Goal: Information Seeking & Learning: Understand process/instructions

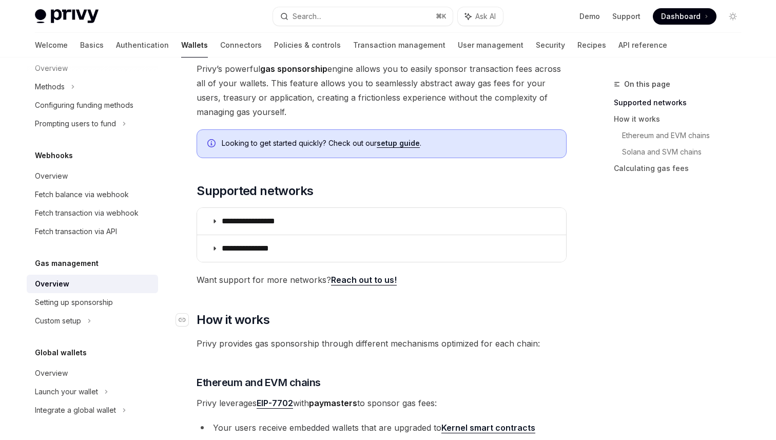
scroll to position [70, 0]
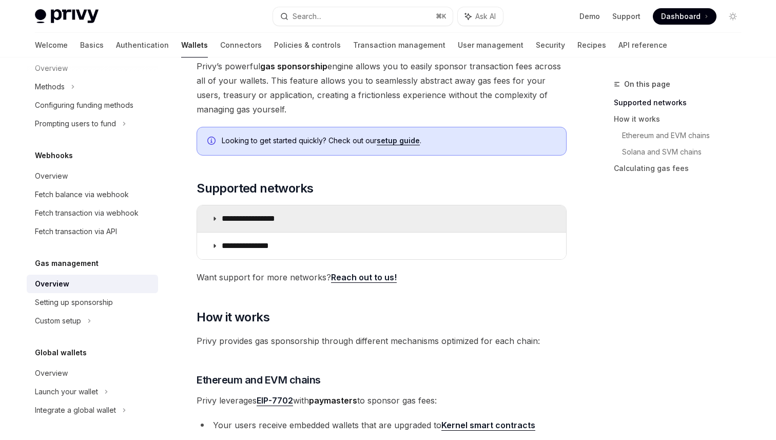
click at [215, 207] on summary "**********" at bounding box center [381, 218] width 369 height 27
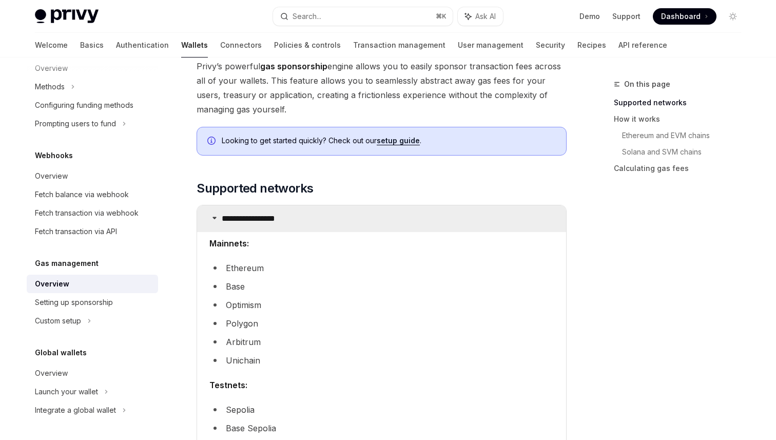
click at [216, 216] on icon at bounding box center [214, 218] width 6 height 6
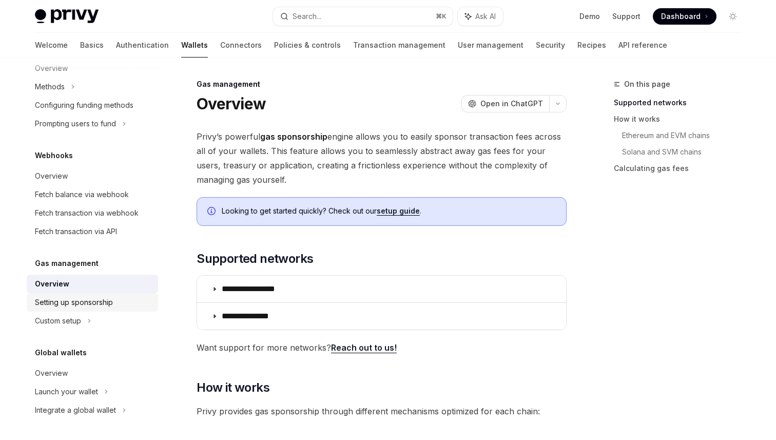
click at [50, 310] on link "Setting up sponsorship" at bounding box center [92, 302] width 131 height 18
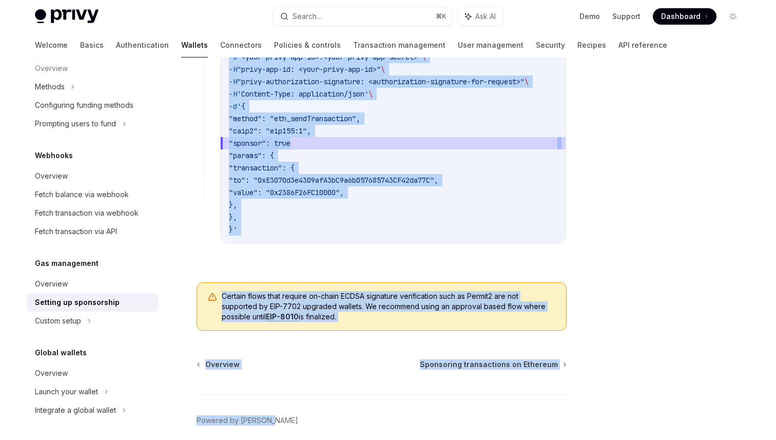
scroll to position [820, 0]
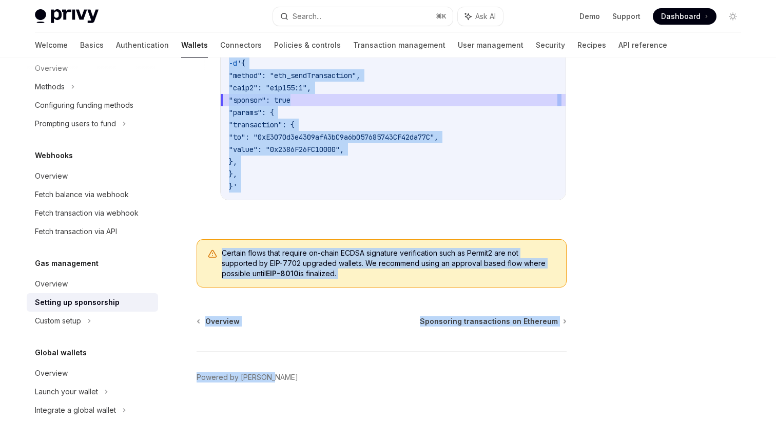
drag, startPoint x: 199, startPoint y: 103, endPoint x: 438, endPoint y: 216, distance: 264.5
copy div "**********"
click at [41, 285] on div "Overview" at bounding box center [51, 284] width 33 height 12
type textarea "*"
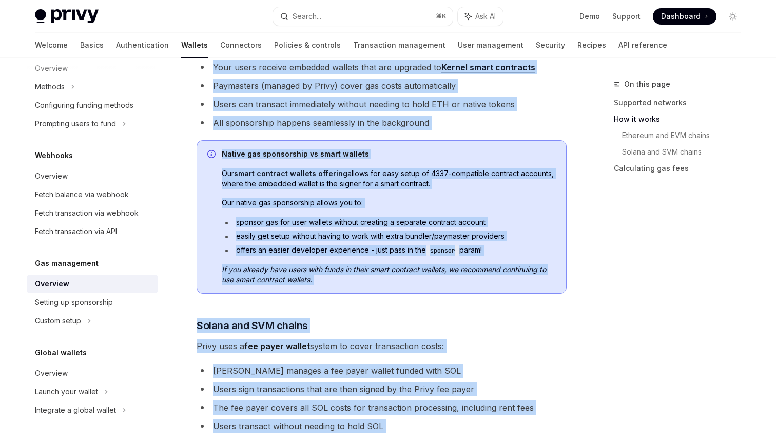
scroll to position [440, 0]
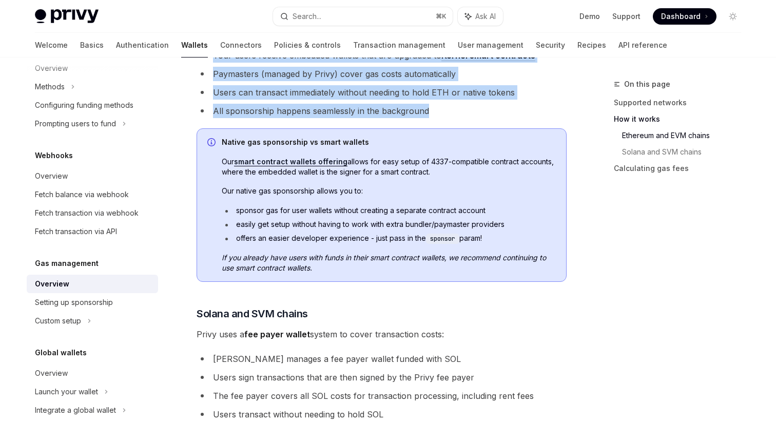
drag, startPoint x: 196, startPoint y: 99, endPoint x: 518, endPoint y: 113, distance: 322.1
click at [518, 113] on div "**********" at bounding box center [285, 203] width 567 height 1130
click at [518, 113] on li "All sponsorship happens seamlessly in the background" at bounding box center [382, 111] width 370 height 14
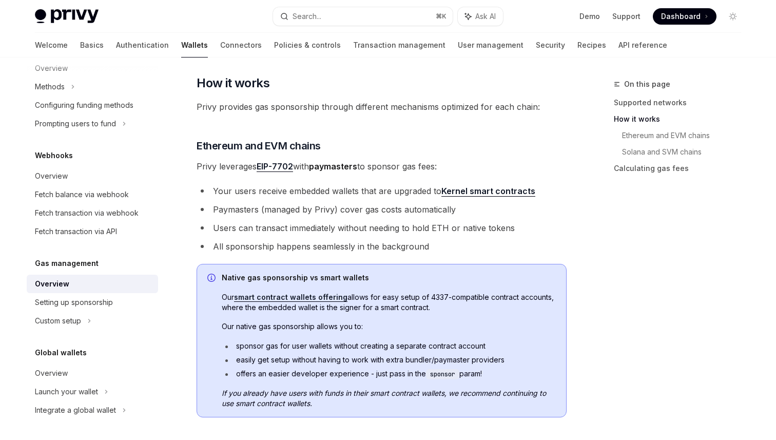
scroll to position [133, 0]
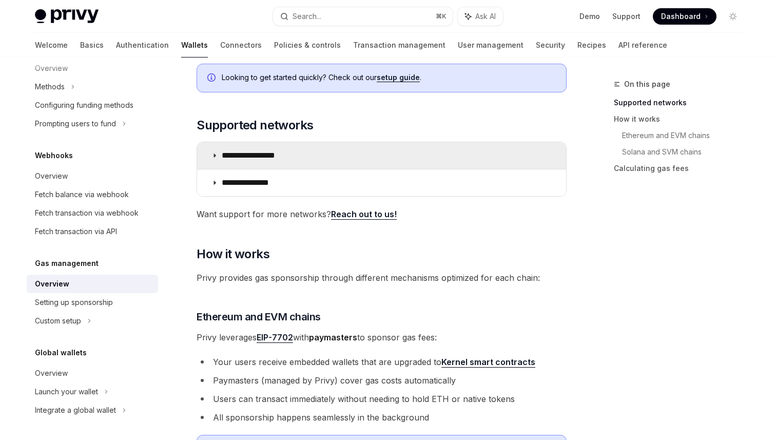
click at [218, 154] on summary "**********" at bounding box center [381, 155] width 369 height 27
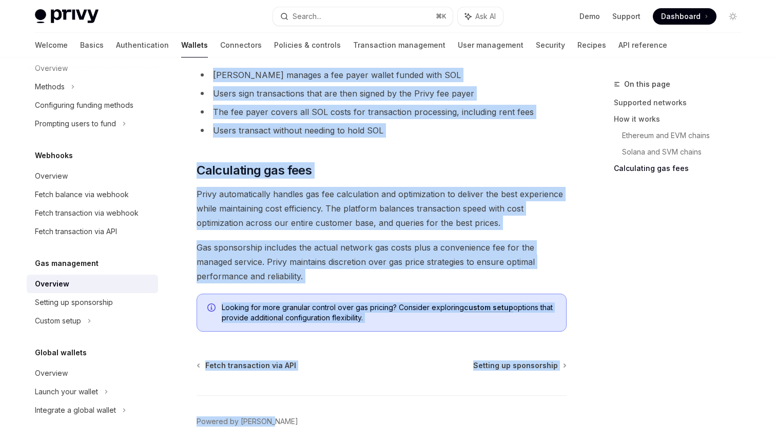
scroll to position [1057, 0]
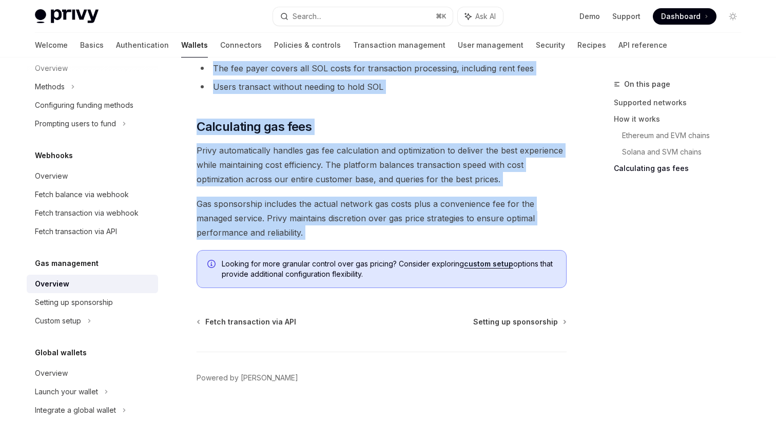
drag, startPoint x: 198, startPoint y: 102, endPoint x: 496, endPoint y: 246, distance: 331.2
copy div "**********"
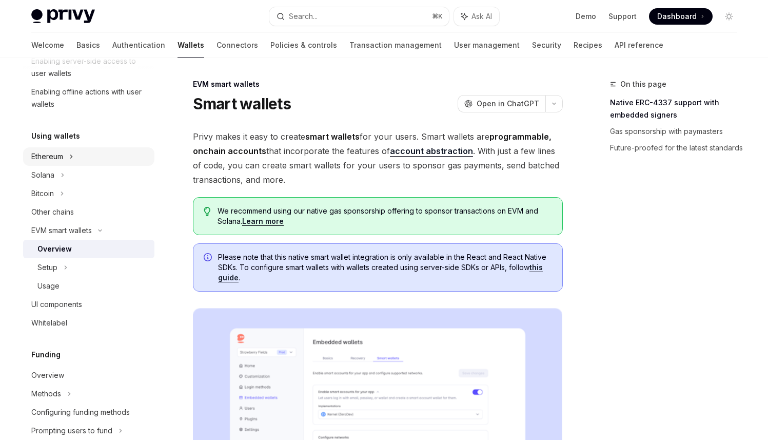
click at [67, 157] on div "Ethereum" at bounding box center [88, 156] width 131 height 18
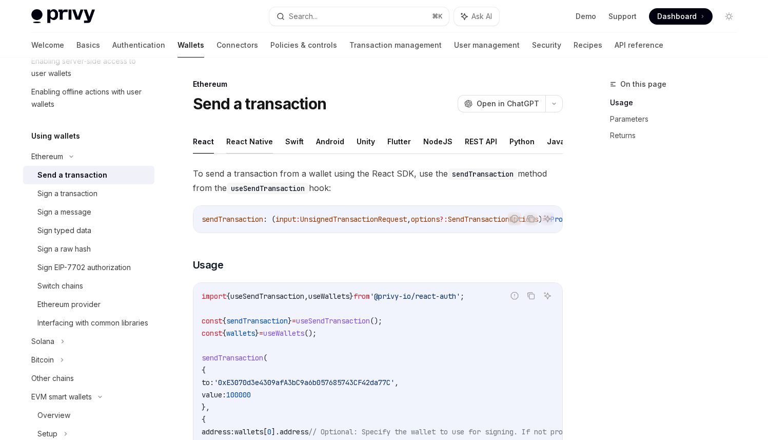
click at [256, 139] on button "React Native" at bounding box center [249, 141] width 47 height 24
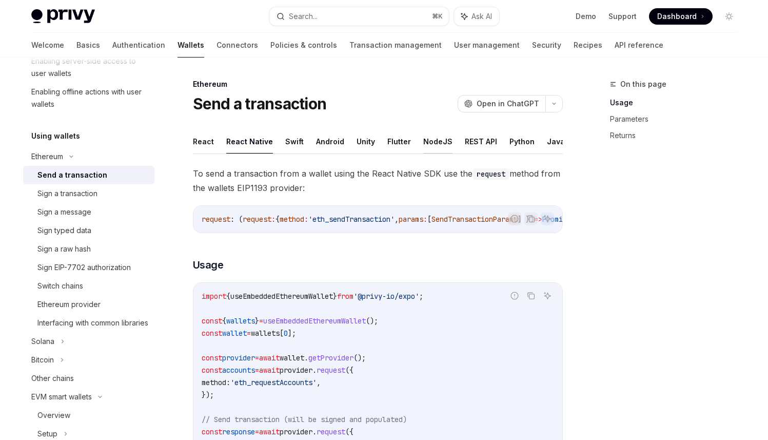
click at [435, 142] on button "NodeJS" at bounding box center [437, 141] width 29 height 24
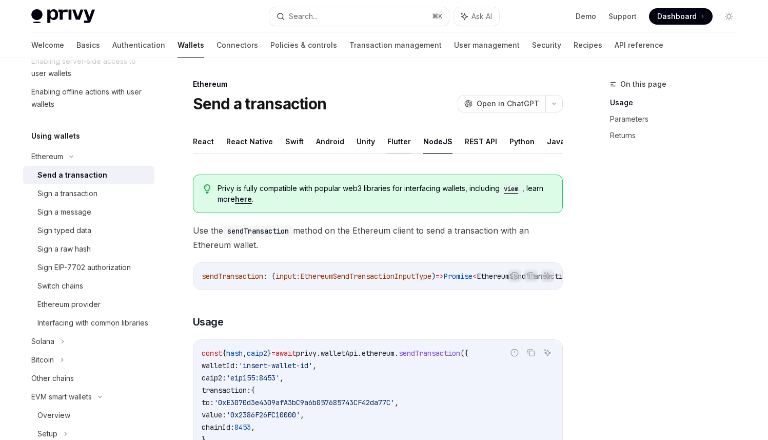
click at [398, 144] on button "Flutter" at bounding box center [399, 141] width 24 height 24
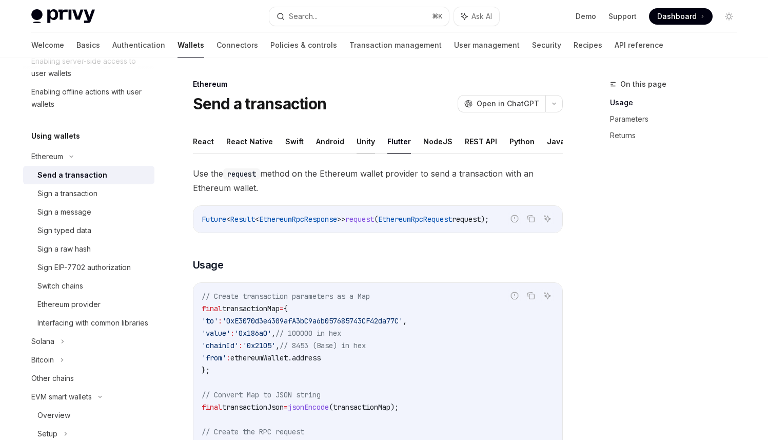
click at [357, 143] on button "Unity" at bounding box center [366, 141] width 18 height 24
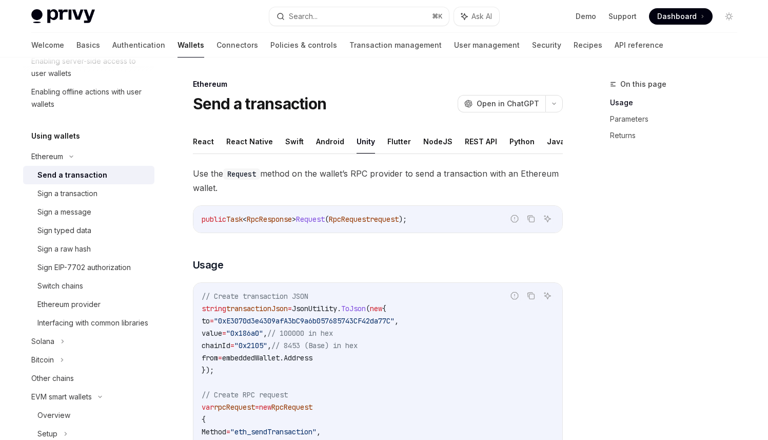
click at [449, 140] on ul "React React Native Swift Android Unity Flutter NodeJS REST API Python Java" at bounding box center [378, 141] width 370 height 25
click at [454, 140] on ul "React React Native Swift Android Unity Flutter NodeJS REST API Python Java" at bounding box center [378, 141] width 370 height 25
click at [465, 140] on button "REST API" at bounding box center [481, 141] width 32 height 24
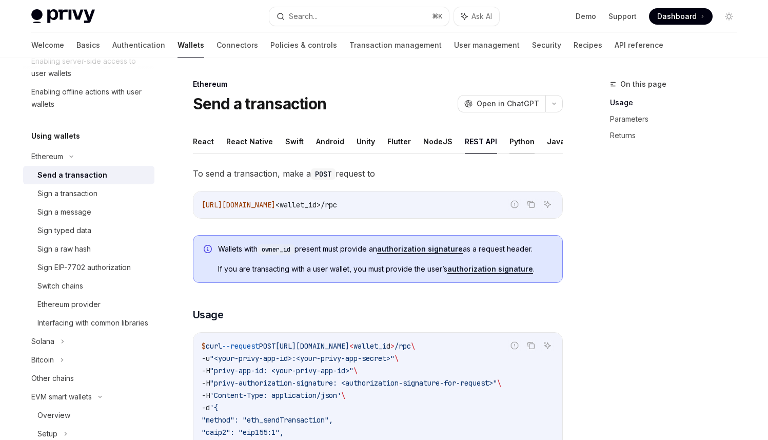
click at [512, 141] on button "Python" at bounding box center [522, 141] width 25 height 24
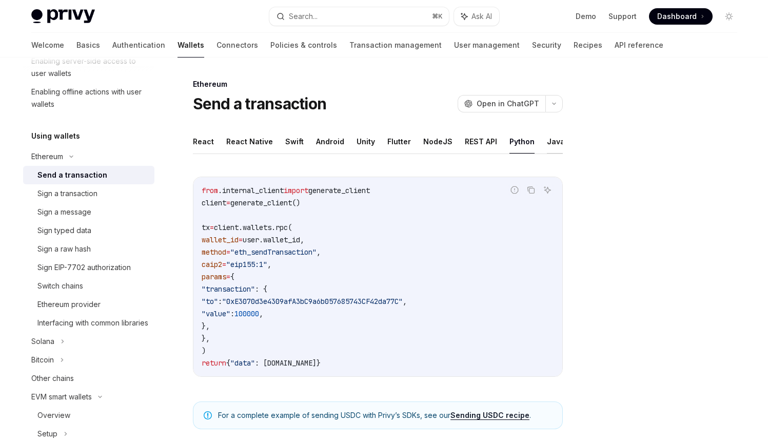
click at [547, 139] on button "Java" at bounding box center [556, 141] width 18 height 24
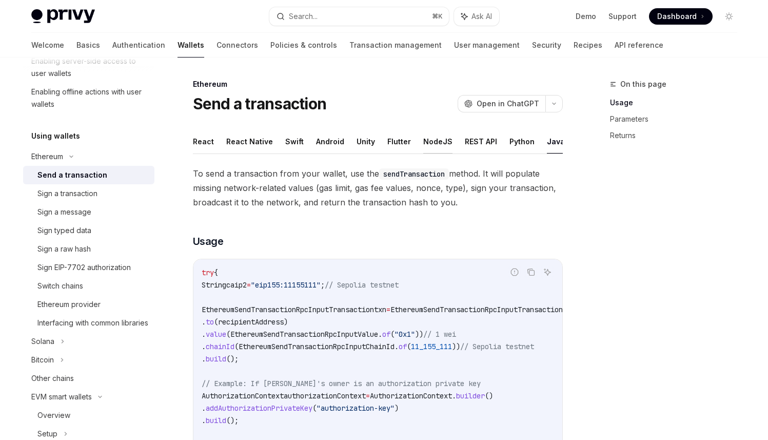
click at [428, 143] on button "NodeJS" at bounding box center [437, 141] width 29 height 24
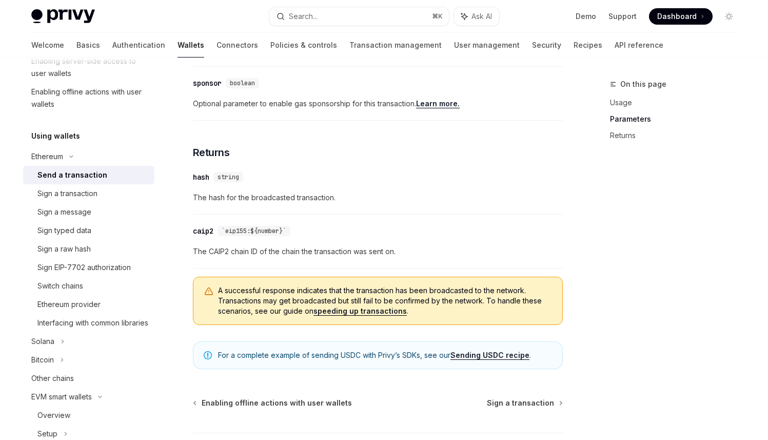
scroll to position [609, 0]
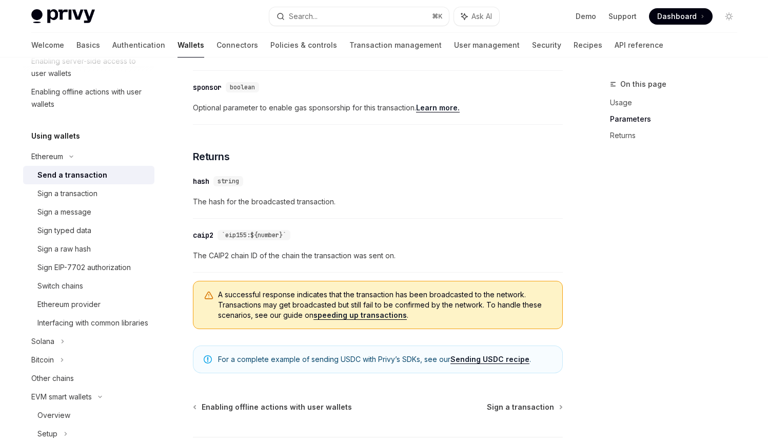
click at [488, 364] on link "Sending USDC recipe" at bounding box center [490, 359] width 79 height 9
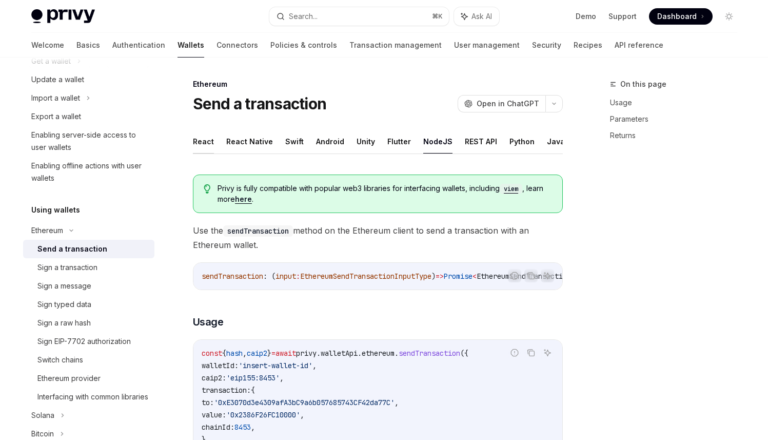
click at [206, 146] on button "React" at bounding box center [203, 141] width 21 height 24
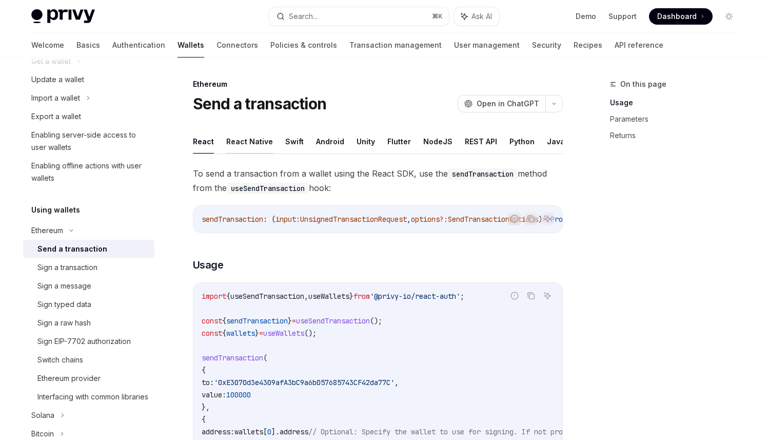
click at [250, 144] on button "React Native" at bounding box center [249, 141] width 47 height 24
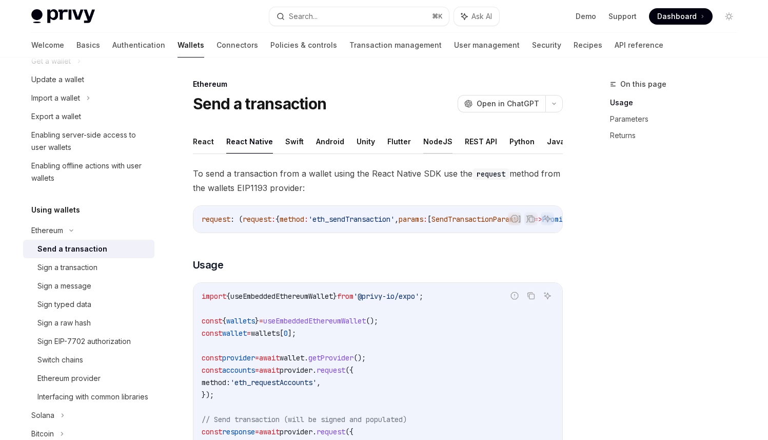
click at [438, 139] on button "NodeJS" at bounding box center [437, 141] width 29 height 24
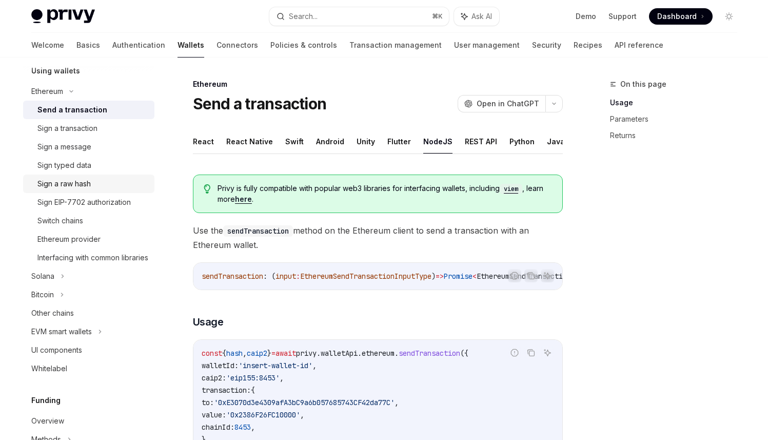
scroll to position [243, 0]
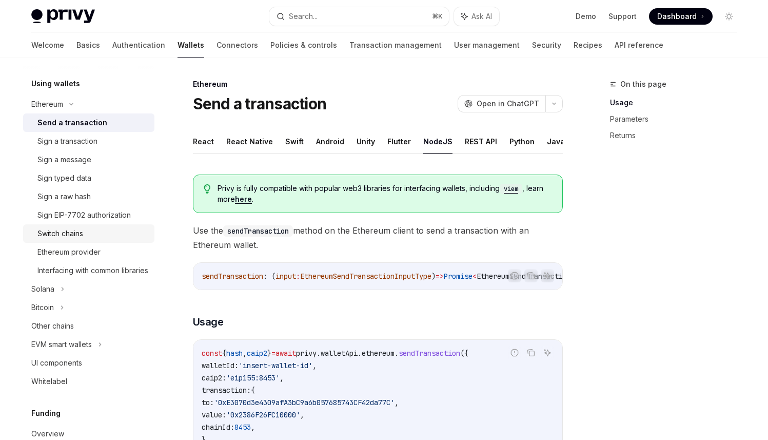
click at [85, 235] on div "Switch chains" at bounding box center [92, 233] width 111 height 12
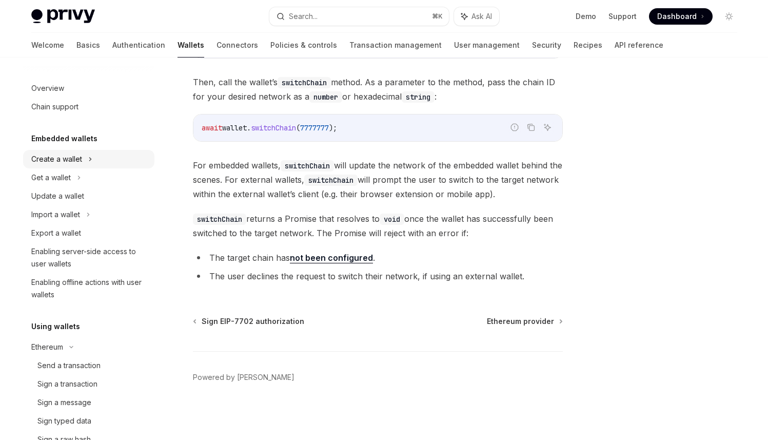
click at [67, 160] on div "Create a wallet" at bounding box center [56, 159] width 51 height 12
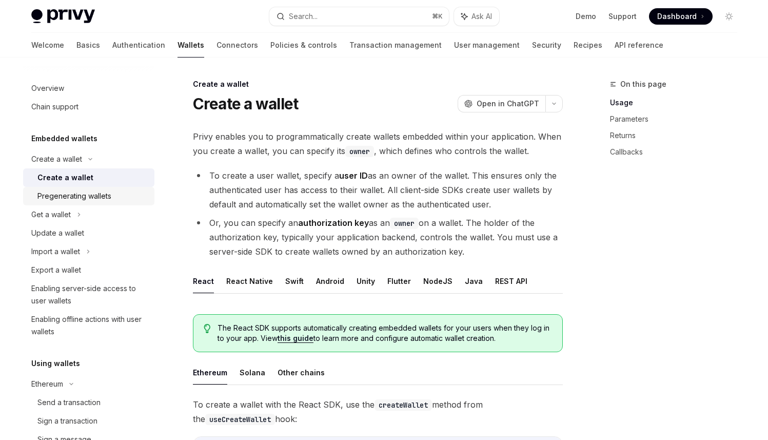
click at [73, 194] on div "Pregenerating wallets" at bounding box center [74, 196] width 74 height 12
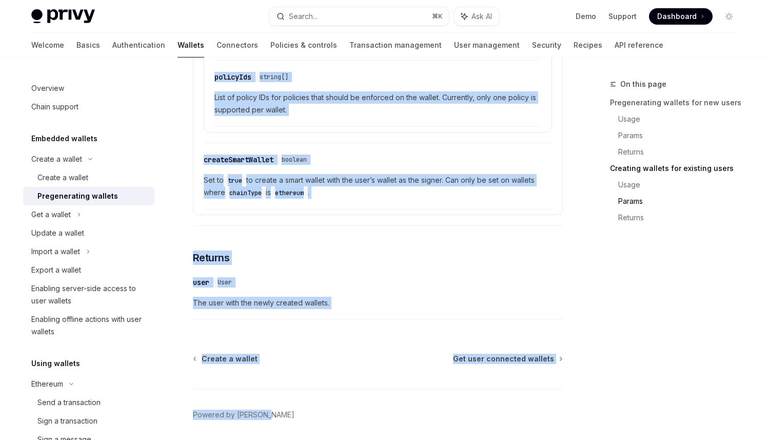
scroll to position [1896, 0]
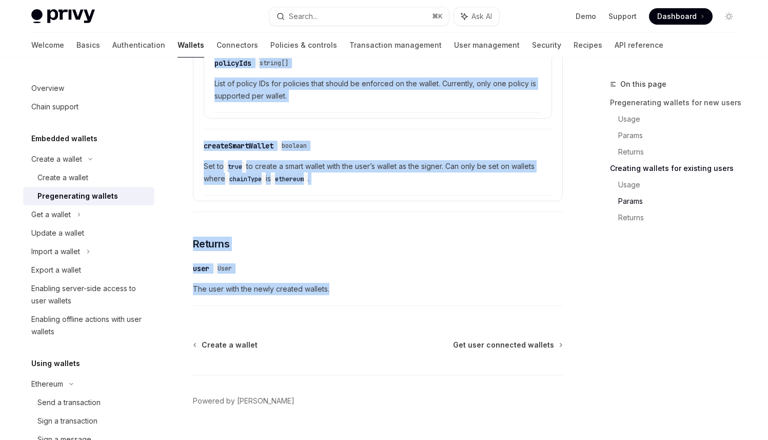
drag, startPoint x: 194, startPoint y: 82, endPoint x: 344, endPoint y: 298, distance: 263.2
copy div "Create a wallet Pregenerating wallets OpenAI Open in ChatGPT OpenAI Open in Cha…"
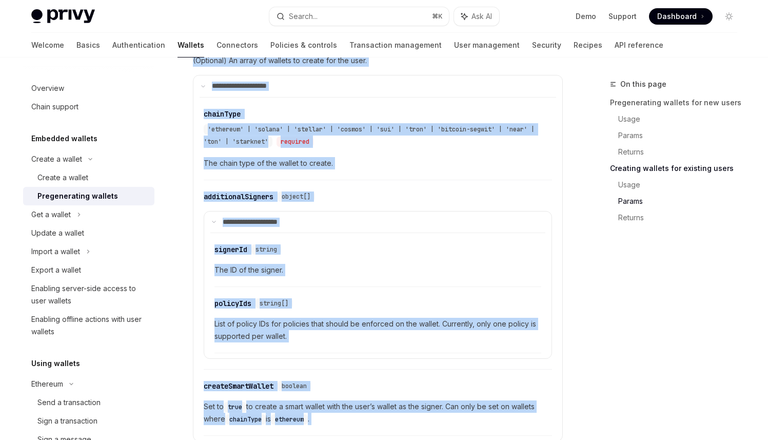
scroll to position [1655, 0]
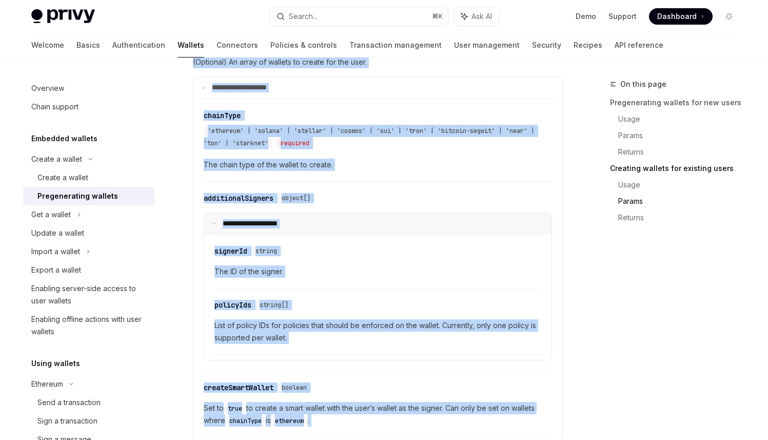
click at [499, 235] on summary "**********" at bounding box center [377, 224] width 347 height 22
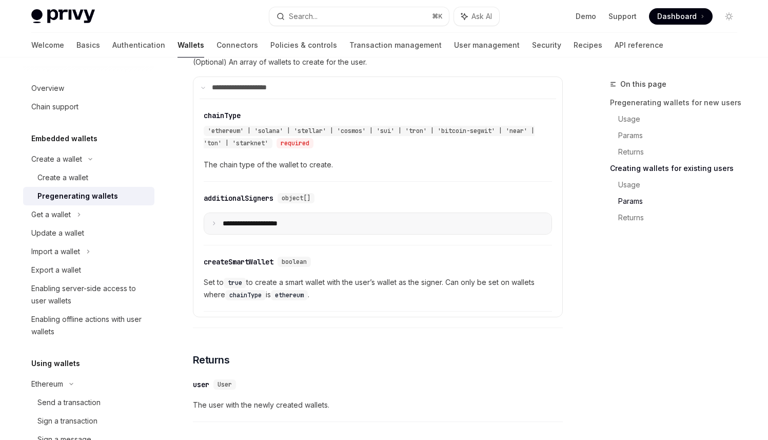
click at [499, 235] on summary "**********" at bounding box center [377, 224] width 347 height 22
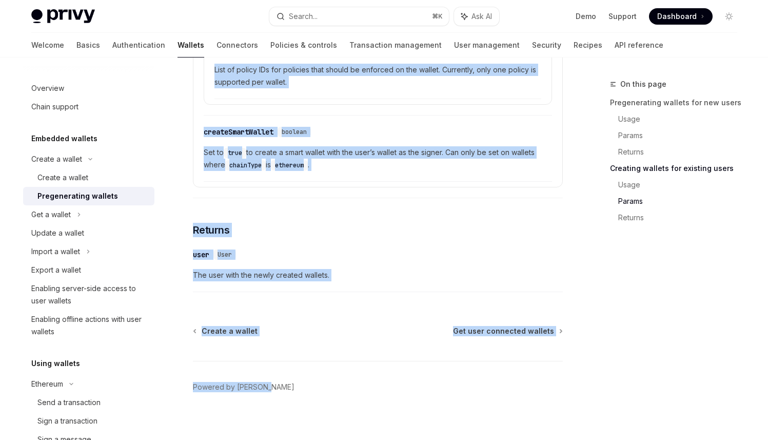
scroll to position [1928, 0]
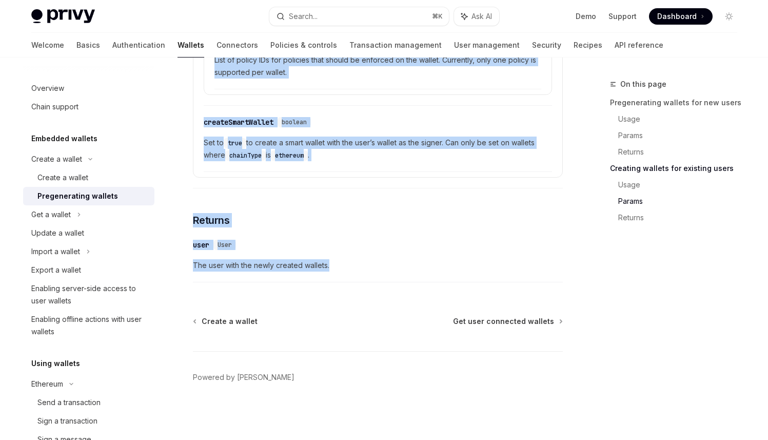
drag, startPoint x: 194, startPoint y: 101, endPoint x: 452, endPoint y: 267, distance: 307.3
copy div "Pregenerating wallets OpenAI Open in ChatGPT OpenAI Open in ChatGPT With Privy,…"
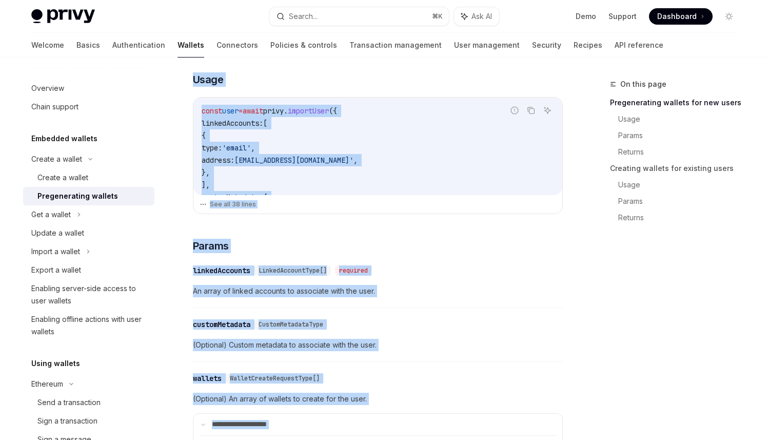
scroll to position [0, 0]
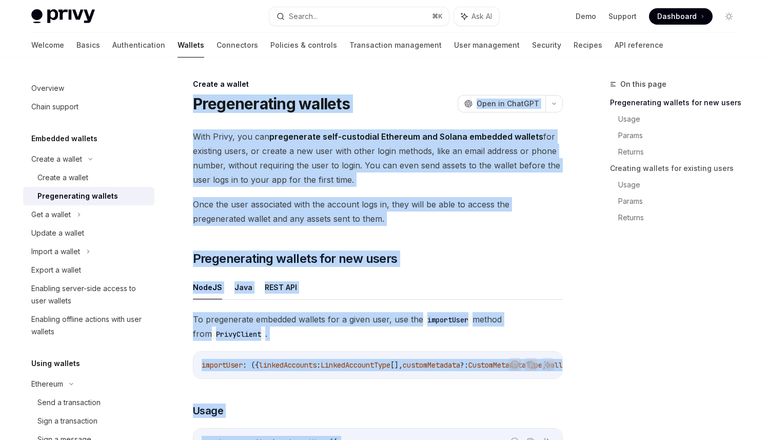
copy div "Pregenerating wallets OpenAI Open in ChatGPT OpenAI Open in ChatGPT With Privy,…"
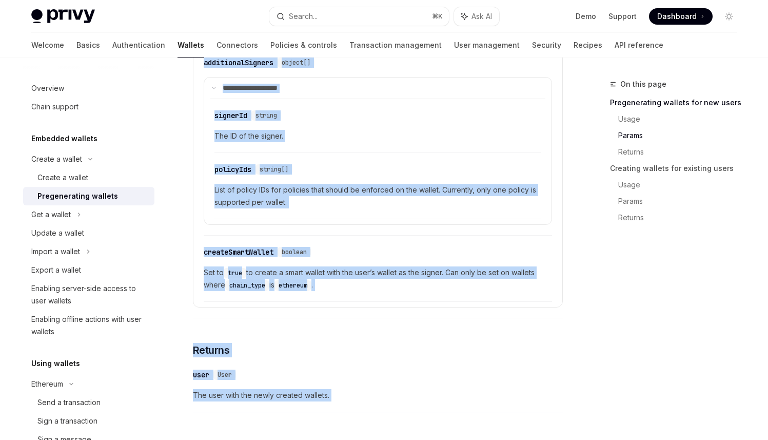
scroll to position [809, 0]
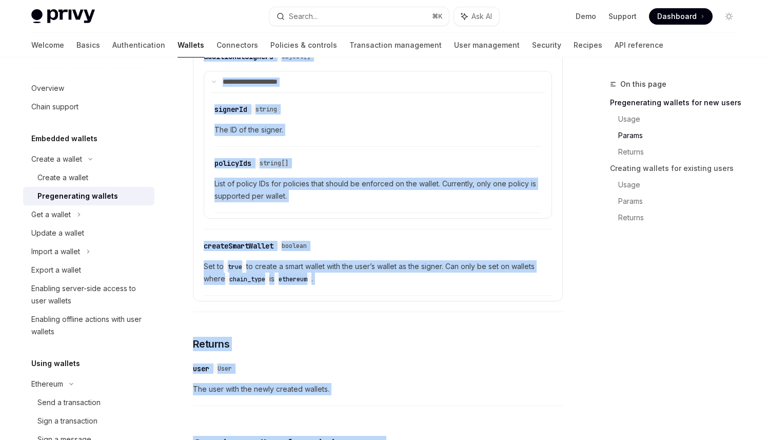
copy div "Pregenerating wallets OpenAI Open in ChatGPT OpenAI Open in ChatGPT With Privy,…"
click at [88, 176] on div "Create a wallet" at bounding box center [92, 177] width 111 height 12
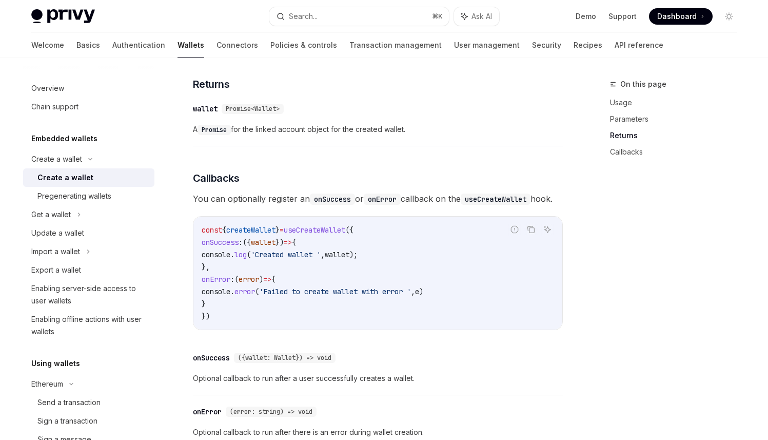
scroll to position [606, 0]
click at [92, 194] on div "Pregenerating wallets" at bounding box center [74, 196] width 74 height 12
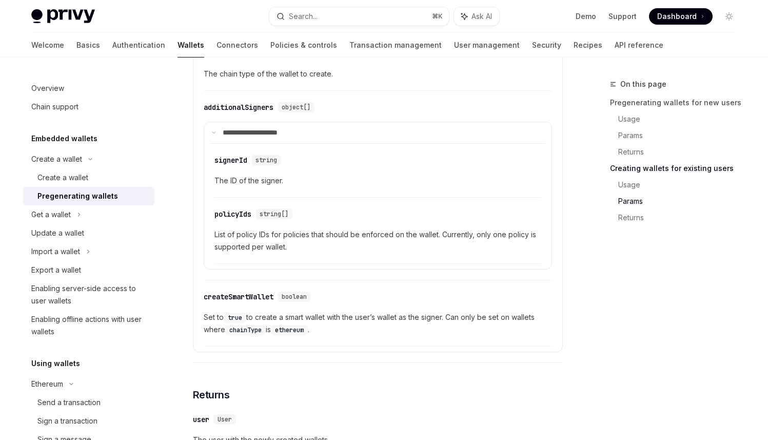
scroll to position [1745, 0]
click at [69, 180] on div "Create a wallet" at bounding box center [62, 177] width 51 height 12
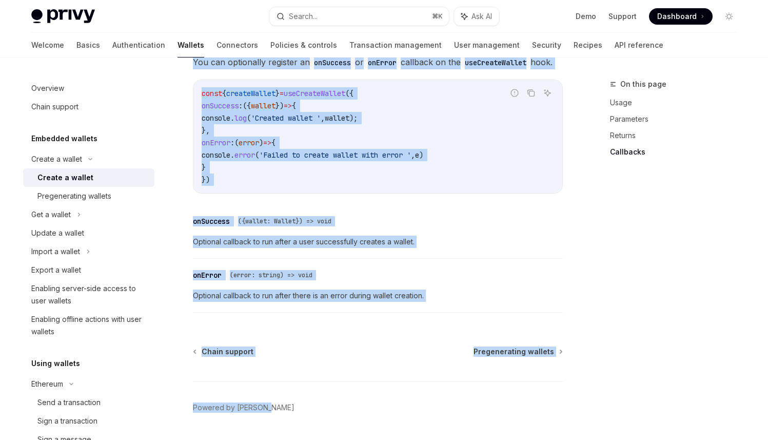
scroll to position [788, 0]
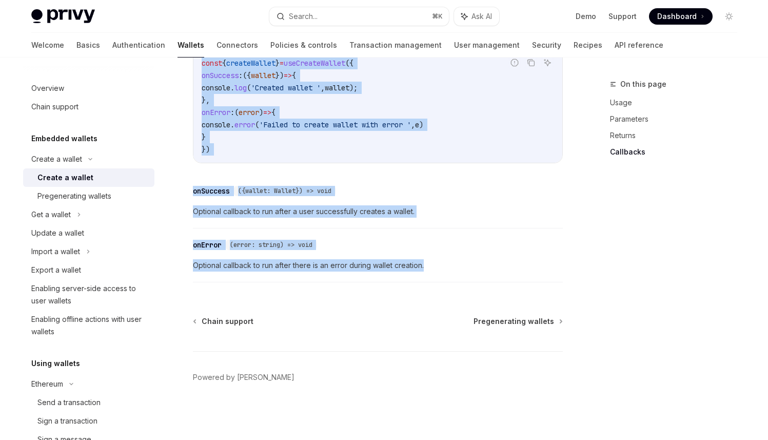
drag, startPoint x: 194, startPoint y: 83, endPoint x: 436, endPoint y: 272, distance: 307.5
copy div "Create a wallet Create a wallet OpenAI Open in ChatGPT OpenAI Open in ChatGPT P…"
click at [89, 198] on div "Pregenerating wallets" at bounding box center [74, 196] width 74 height 12
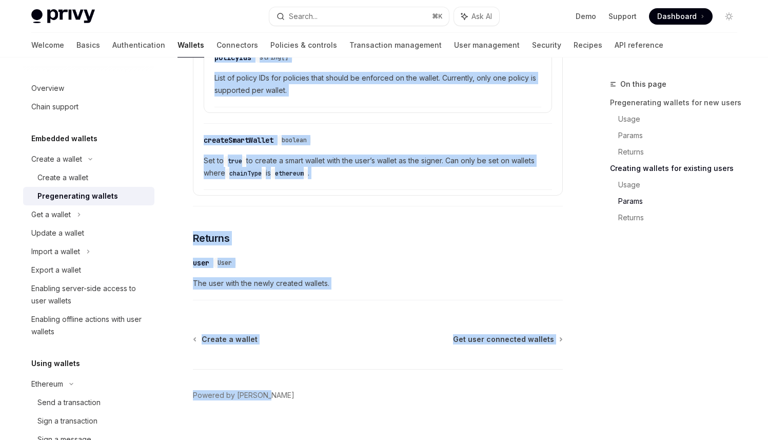
scroll to position [1928, 0]
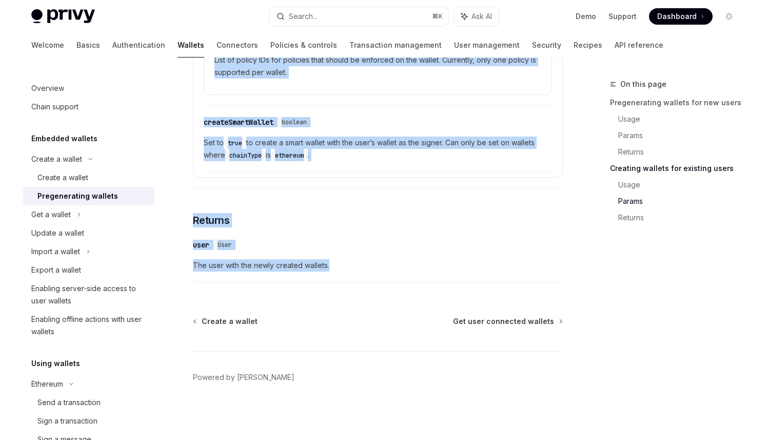
drag, startPoint x: 194, startPoint y: 84, endPoint x: 369, endPoint y: 273, distance: 257.1
copy div "Create a wallet Pregenerating wallets OpenAI Open in ChatGPT OpenAI Open in Cha…"
click at [81, 269] on div "Export a wallet" at bounding box center [56, 270] width 50 height 12
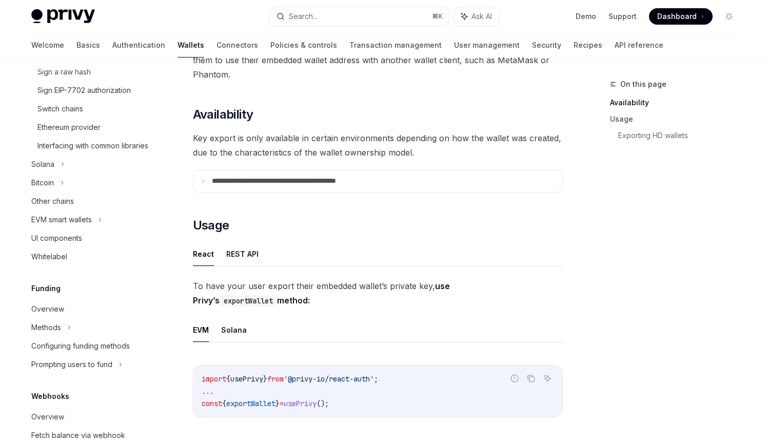
scroll to position [400, 0]
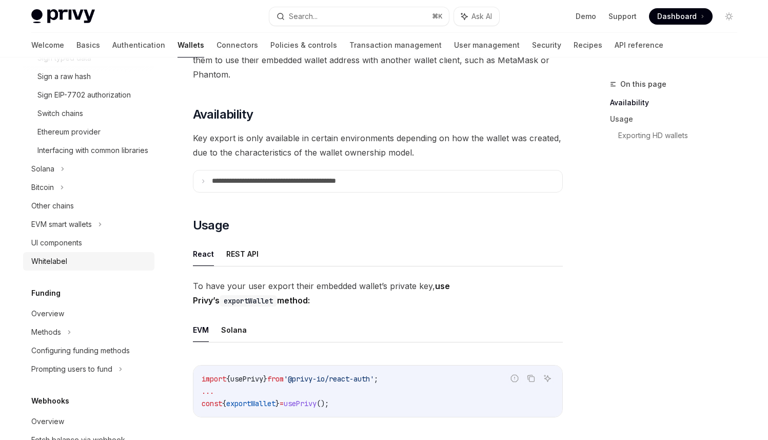
click at [74, 267] on div "Whitelabel" at bounding box center [89, 261] width 117 height 12
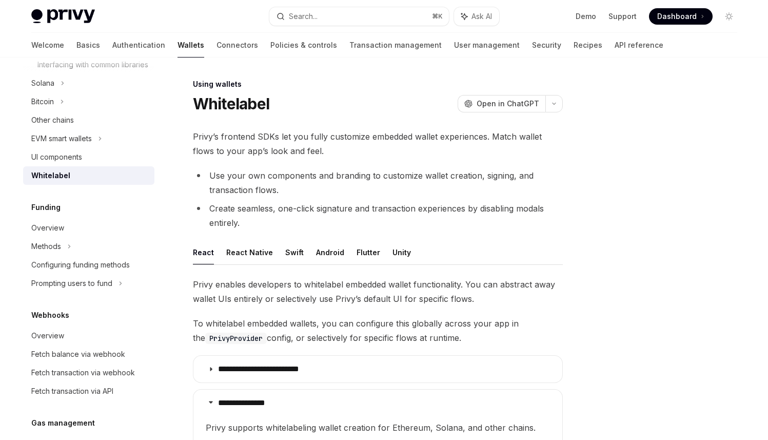
scroll to position [484, 0]
click at [56, 273] on div "Configuring funding methods" at bounding box center [80, 266] width 99 height 12
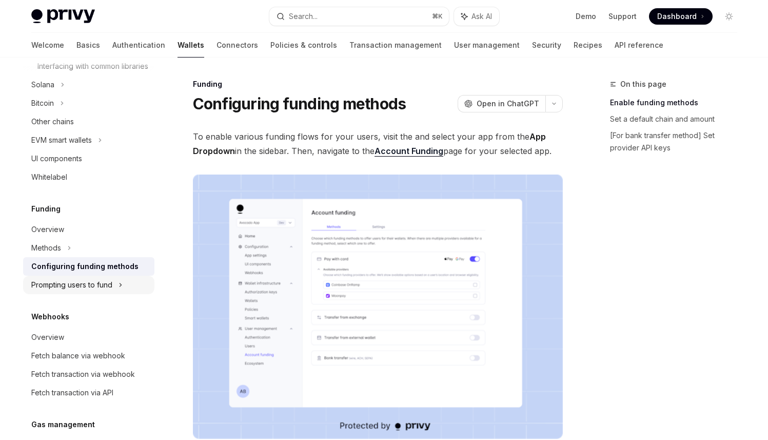
click at [119, 291] on icon at bounding box center [121, 285] width 4 height 12
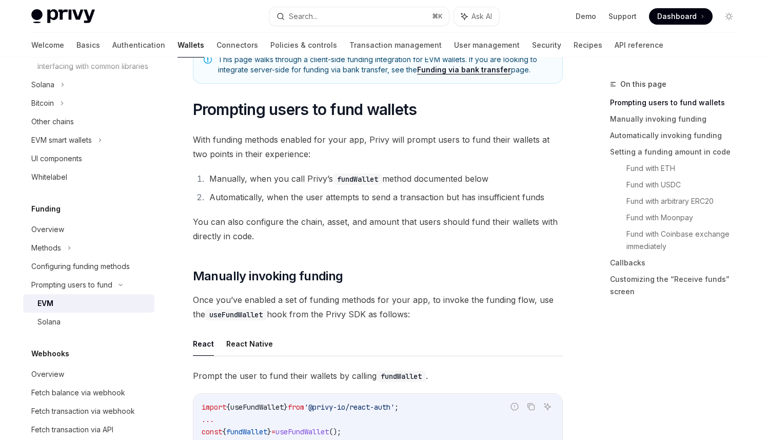
scroll to position [83, 0]
click at [67, 273] on div "Configuring funding methods" at bounding box center [80, 266] width 99 height 12
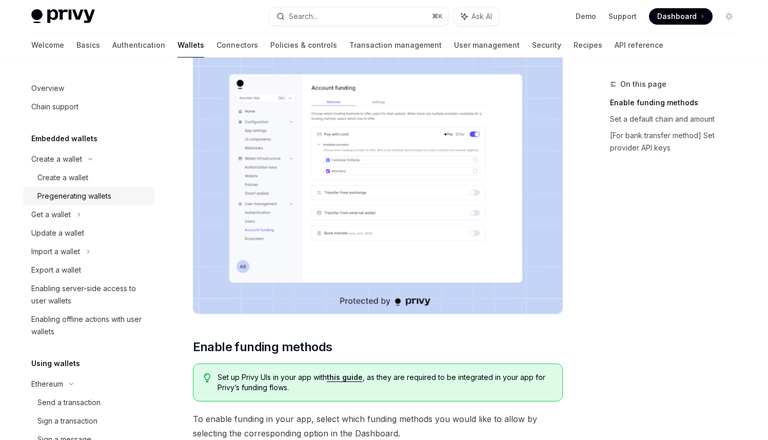
click at [69, 192] on div "Pregenerating wallets" at bounding box center [74, 196] width 74 height 12
type textarea "*"
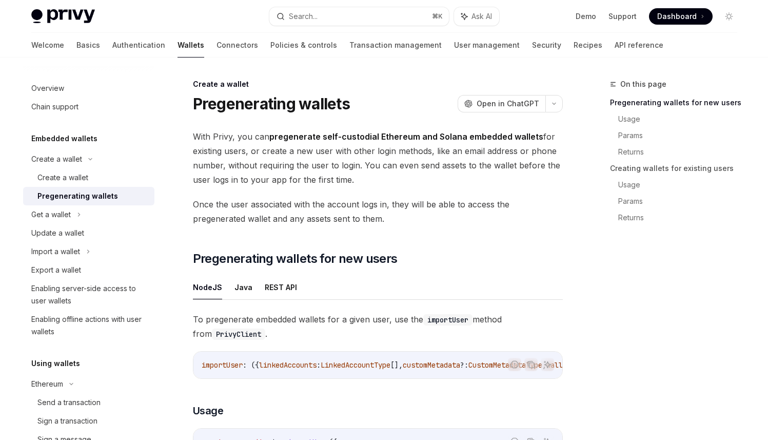
click at [351, 202] on span "Once the user associated with the account logs in, they will be able to access …" at bounding box center [378, 211] width 370 height 29
click at [358, 220] on span "Once the user associated with the account logs in, they will be able to access …" at bounding box center [378, 211] width 370 height 29
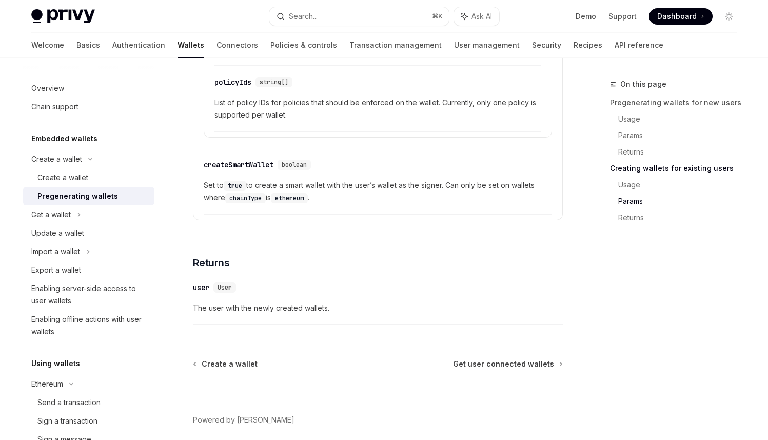
scroll to position [1881, 0]
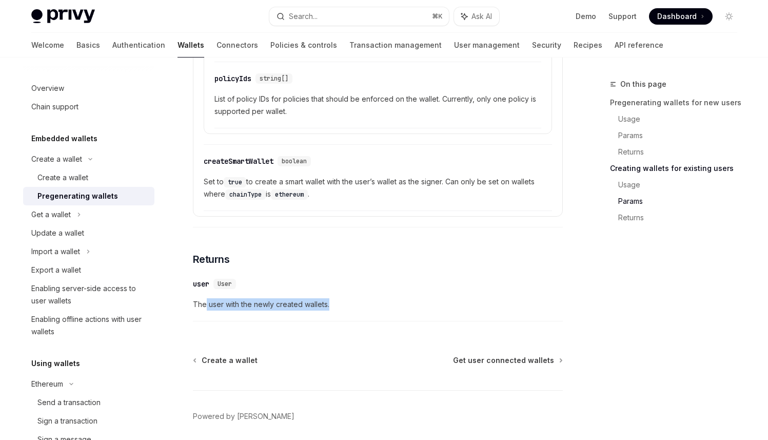
drag, startPoint x: 205, startPoint y: 318, endPoint x: 335, endPoint y: 310, distance: 129.6
click at [335, 310] on span "The user with the newly created wallets." at bounding box center [378, 304] width 370 height 12
drag, startPoint x: 189, startPoint y: 312, endPoint x: 336, endPoint y: 311, distance: 146.3
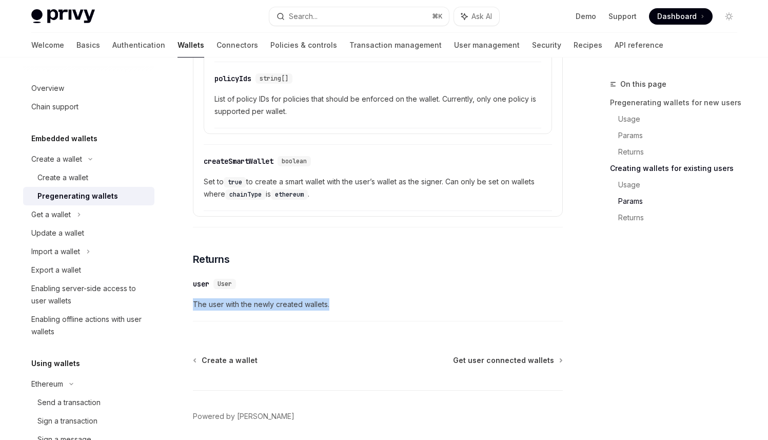
click at [254, 308] on span "The user with the newly created wallets." at bounding box center [378, 304] width 370 height 12
click at [195, 289] on div "user" at bounding box center [201, 284] width 16 height 10
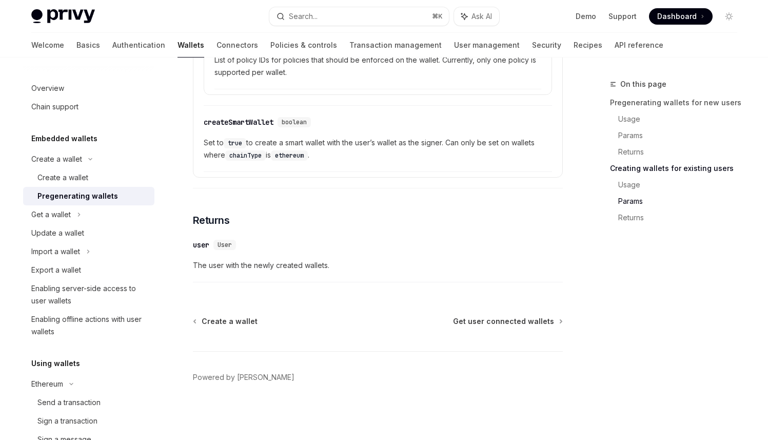
scroll to position [1928, 0]
click at [335, 219] on h3 "​ Returns" at bounding box center [378, 220] width 370 height 14
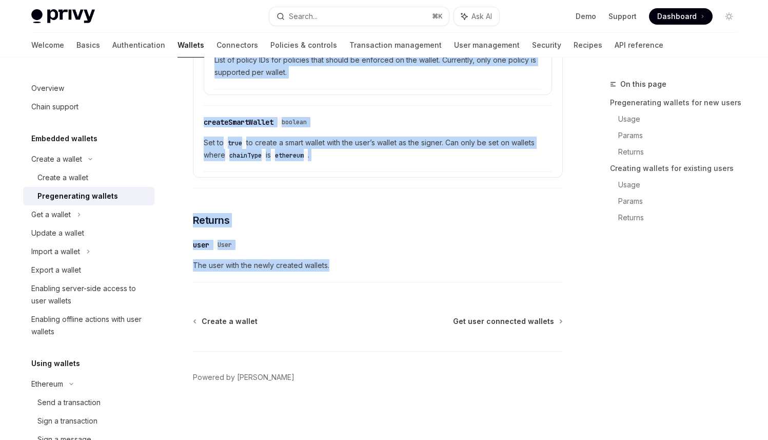
drag, startPoint x: 193, startPoint y: 83, endPoint x: 378, endPoint y: 267, distance: 260.6
copy div "Create a wallet Pregenerating wallets OpenAI Open in ChatGPT OpenAI Open in Cha…"
